Goal: Book appointment/travel/reservation

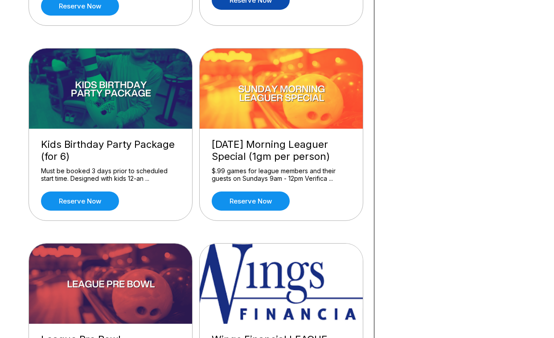
scroll to position [936, 0]
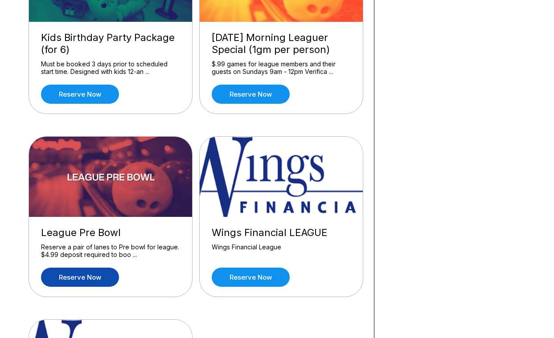
click at [69, 281] on link "Reserve now" at bounding box center [80, 277] width 78 height 19
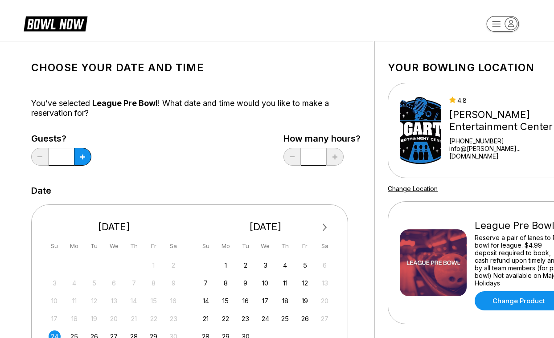
scroll to position [0, 37]
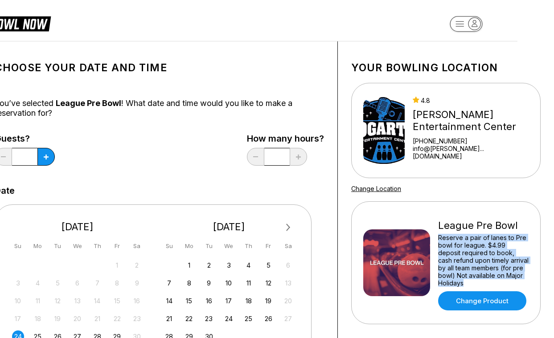
drag, startPoint x: 438, startPoint y: 238, endPoint x: 524, endPoint y: 273, distance: 91.8
click at [524, 273] on div "Reserve a pair of lanes to Pre bowl for league. $4.99 deposit required to book,…" at bounding box center [483, 260] width 90 height 53
copy div "Reserve a pair of lanes to Pre bowl for league. $4.99 deposit required to book,…"
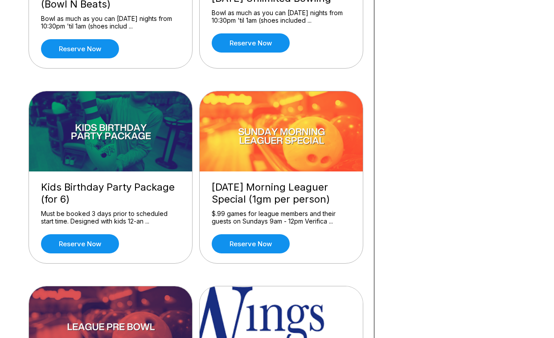
scroll to position [891, 0]
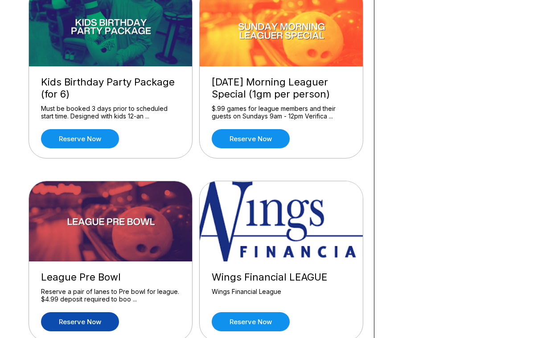
click at [96, 319] on link "Reserve now" at bounding box center [80, 321] width 78 height 19
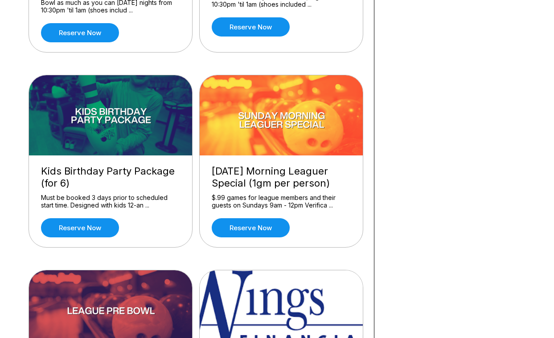
scroll to position [936, 0]
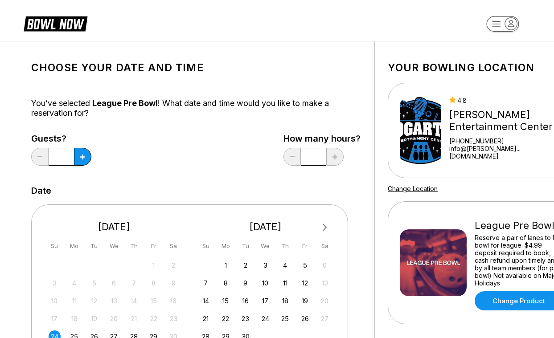
click at [195, 48] on div "Choose your Date and time You’ve selected League Pre Bowl ! What date and time …" at bounding box center [196, 303] width 356 height 525
